Goal: Task Accomplishment & Management: Manage account settings

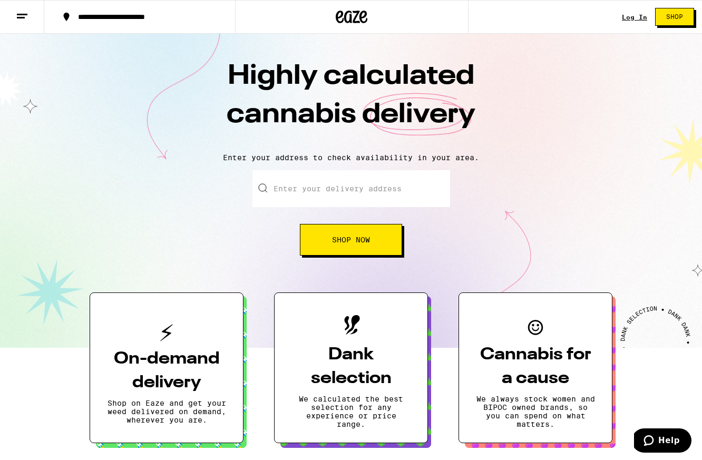
click at [632, 16] on link "Log In" at bounding box center [634, 17] width 25 height 7
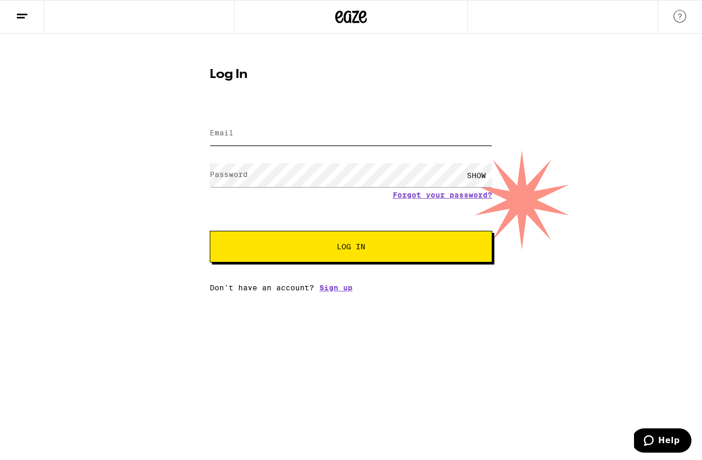
click at [316, 138] on input "Email" at bounding box center [351, 134] width 282 height 24
click at [412, 118] on div at bounding box center [351, 133] width 282 height 31
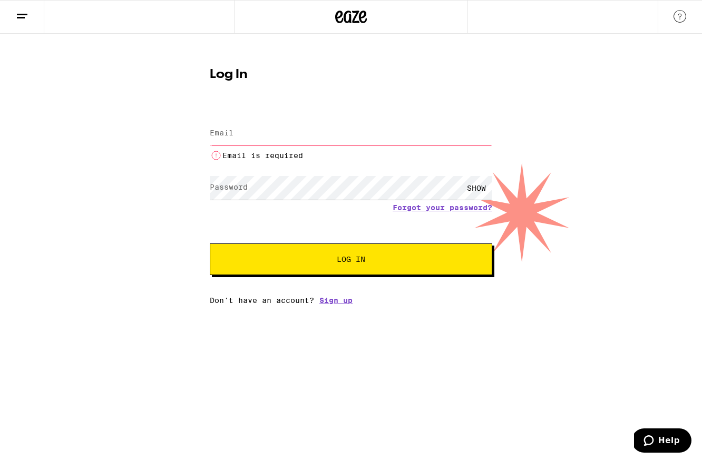
click at [370, 126] on input "Email" at bounding box center [351, 134] width 282 height 24
click at [417, 132] on input "Email" at bounding box center [351, 134] width 282 height 24
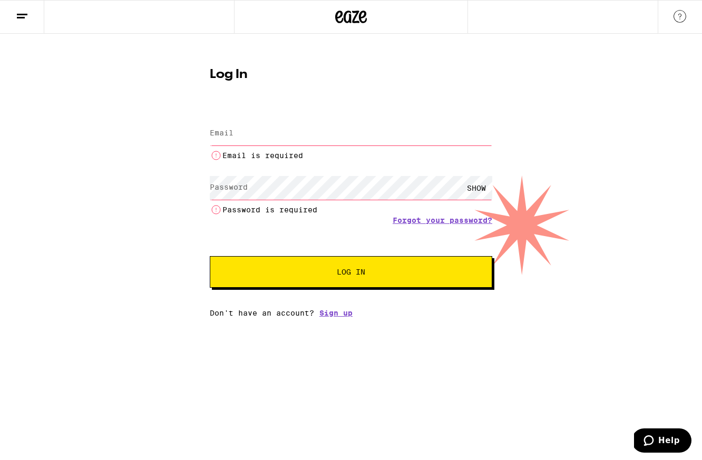
click at [0, 317] on com-1password-button at bounding box center [0, 317] width 0 height 0
